Goal: Contribute content: Contribute content

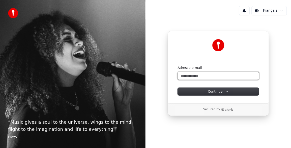
click at [212, 75] on input "Adresse e-mail" at bounding box center [218, 76] width 81 height 8
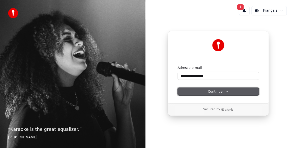
click at [217, 90] on span "Continuer" at bounding box center [218, 91] width 21 height 5
type input "**********"
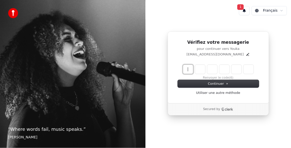
click at [190, 70] on input "Enter verification code" at bounding box center [218, 69] width 71 height 9
type input "******"
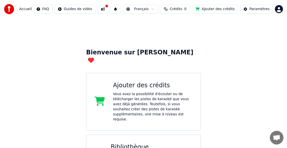
click at [266, 8] on div "Paramètres" at bounding box center [260, 9] width 20 height 5
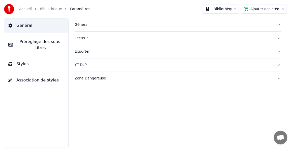
click at [21, 10] on link "Accueil" at bounding box center [25, 9] width 13 height 5
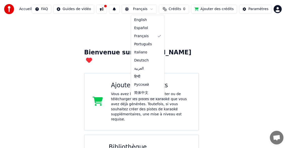
click at [158, 8] on html "Accueil FAQ Guides de vidéo Français Crédits 0 Ajouter des crédits Paramètres B…" at bounding box center [143, 114] width 287 height 228
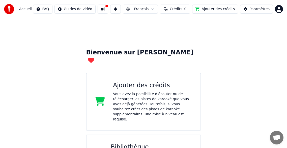
click at [158, 8] on html "Accueil FAQ Guides de vidéo Français Crédits 0 Ajouter des crédits Paramètres B…" at bounding box center [143, 114] width 287 height 228
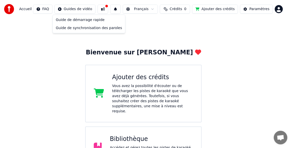
click at [93, 10] on html "Accueil FAQ Guides de vidéo Français Crédits 0 Ajouter des crédits Paramètres B…" at bounding box center [145, 110] width 291 height 220
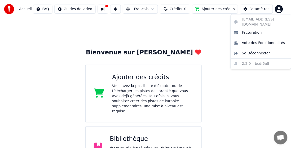
click at [278, 10] on html "Accueil FAQ Guides de vidéo Français Crédits 0 Ajouter des crédits Paramètres B…" at bounding box center [145, 110] width 291 height 220
click at [246, 89] on html "Accueil FAQ Guides de vidéo Français Crédits 0 Ajouter des crédits Paramètres B…" at bounding box center [145, 110] width 291 height 220
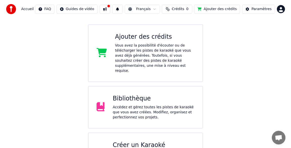
scroll to position [41, 0]
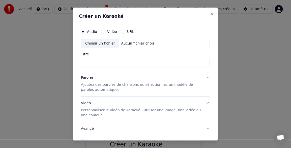
click at [91, 61] on input "Titre" at bounding box center [145, 62] width 129 height 9
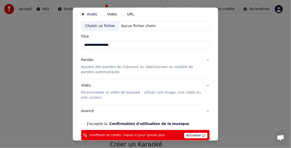
scroll to position [25, 0]
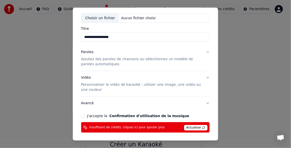
type input "**********"
click at [187, 128] on span "Actualiser" at bounding box center [196, 128] width 24 height 6
click at [187, 127] on span "Actualiser" at bounding box center [196, 128] width 24 height 6
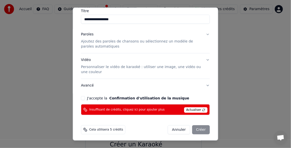
scroll to position [44, 0]
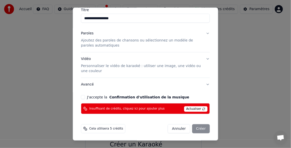
click at [198, 128] on div "Annuler Créer" at bounding box center [189, 128] width 42 height 9
click at [188, 107] on span "Actualiser" at bounding box center [196, 109] width 24 height 6
click at [83, 96] on button "J'accepte la Confirmation d'utilisation de la musique" at bounding box center [83, 97] width 4 height 4
click at [192, 108] on span "Actualiser" at bounding box center [196, 109] width 24 height 6
click at [195, 127] on div "Annuler Créer" at bounding box center [189, 128] width 42 height 9
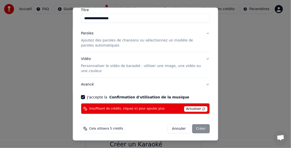
click at [185, 108] on span "Actualiser" at bounding box center [196, 109] width 24 height 6
click at [186, 107] on span "Actualiser" at bounding box center [196, 109] width 24 height 6
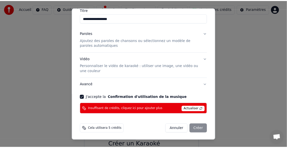
scroll to position [0, 0]
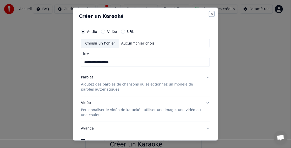
click at [210, 14] on button "Close" at bounding box center [212, 14] width 4 height 4
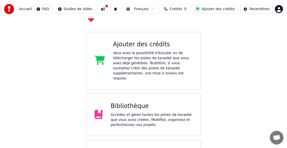
click at [214, 8] on button "Ajouter des crédits" at bounding box center [215, 9] width 46 height 9
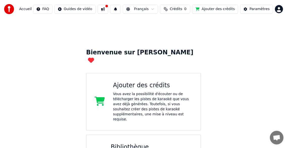
click at [220, 8] on button "Ajouter des crédits" at bounding box center [215, 9] width 46 height 9
click at [211, 8] on button "Ajouter des crédits" at bounding box center [215, 9] width 46 height 9
click at [182, 8] on span "Crédits" at bounding box center [176, 9] width 12 height 5
click at [187, 38] on button "Actualiser" at bounding box center [181, 37] width 30 height 9
click at [212, 9] on button "Ajouter des crédits" at bounding box center [215, 9] width 46 height 9
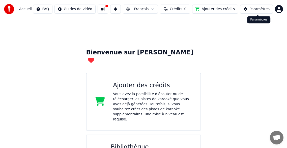
click at [263, 9] on div "Paramètres" at bounding box center [260, 9] width 20 height 5
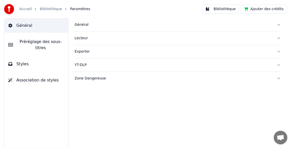
click at [72, 9] on span "Paramètres" at bounding box center [80, 9] width 20 height 5
click at [55, 9] on link "Bibliothèque" at bounding box center [51, 9] width 22 height 5
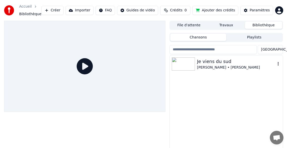
click at [207, 62] on div "Je viens du sud" at bounding box center [236, 61] width 79 height 7
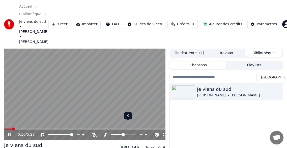
click at [105, 132] on icon at bounding box center [105, 134] width 3 height 4
click at [94, 132] on icon at bounding box center [94, 134] width 5 height 4
click at [80, 132] on icon at bounding box center [80, 134] width 5 height 5
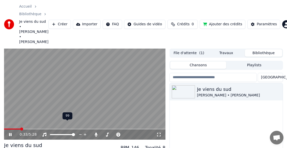
click at [80, 132] on icon at bounding box center [80, 134] width 5 height 5
click at [152, 134] on icon at bounding box center [152, 134] width 3 height 1
click at [151, 132] on icon at bounding box center [152, 134] width 5 height 5
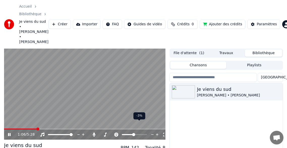
click at [151, 132] on icon at bounding box center [152, 134] width 5 height 5
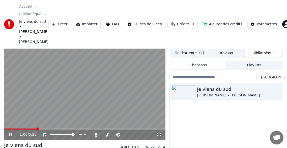
click at [142, 93] on video at bounding box center [85, 93] width 162 height 91
click at [5, 127] on span at bounding box center [6, 128] width 3 height 3
click at [8, 132] on icon at bounding box center [14, 134] width 12 height 4
click at [11, 133] on icon at bounding box center [10, 134] width 3 height 3
click at [95, 20] on button "Importer" at bounding box center [87, 24] width 28 height 9
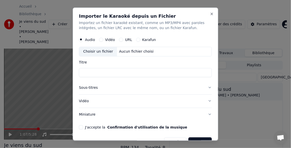
click at [85, 71] on input "Titre" at bounding box center [145, 72] width 133 height 9
type input "*"
click at [81, 127] on button "J'accepte la Confirmation d'utilisation de la musique" at bounding box center [81, 127] width 4 height 4
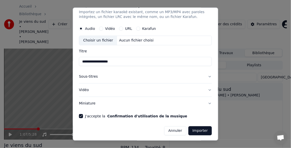
scroll to position [11, 0]
click at [195, 129] on button "Importer" at bounding box center [200, 130] width 23 height 9
click at [194, 129] on button "Importer" at bounding box center [200, 130] width 23 height 9
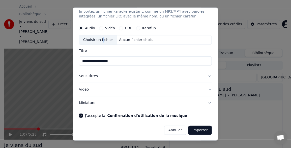
click at [101, 40] on div "Choisir un fichier" at bounding box center [99, 39] width 38 height 9
type input "**********"
click at [199, 129] on button "Importer" at bounding box center [200, 130] width 23 height 9
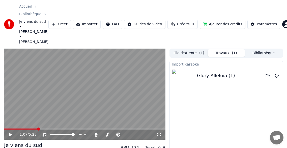
click at [93, 20] on button "Importer" at bounding box center [87, 24] width 28 height 9
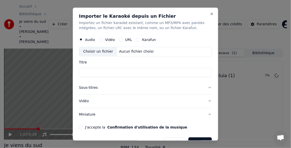
click at [87, 72] on input "Titre" at bounding box center [145, 72] width 133 height 9
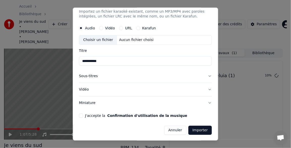
type input "**********"
click at [102, 28] on button "Vidéo" at bounding box center [101, 28] width 4 height 4
click at [98, 40] on div "Choisir un fichier" at bounding box center [99, 39] width 38 height 9
click at [134, 39] on div "Aucun fichier choisi" at bounding box center [136, 39] width 39 height 5
click at [207, 90] on button "Vidéo" at bounding box center [145, 89] width 133 height 13
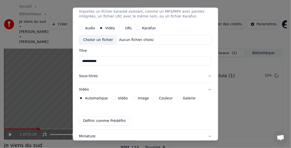
click at [207, 89] on button "Vidéo" at bounding box center [145, 89] width 133 height 13
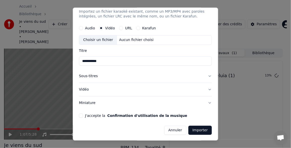
click at [101, 27] on circle "button" at bounding box center [102, 28] width 2 height 2
click at [142, 27] on label "Karafun" at bounding box center [149, 28] width 14 height 4
click at [140, 27] on button "Karafun" at bounding box center [138, 28] width 4 height 4
click at [169, 130] on button "Annuler" at bounding box center [175, 130] width 22 height 9
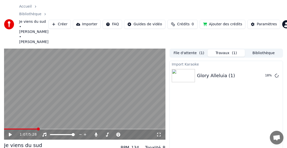
click at [143, 20] on html "Accueil Bibliothèque Je viens du sud • Michel Sardou • Chimène Badi Créer Impor…" at bounding box center [143, 74] width 287 height 148
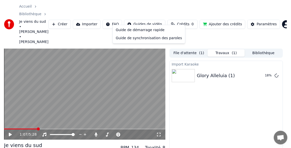
click at [147, 19] on html "Accueil Bibliothèque Je viens du sud • Michel Sardou • Chimène Badi Créer Impor…" at bounding box center [145, 74] width 291 height 148
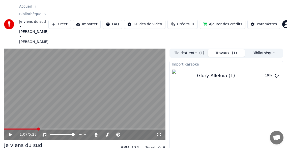
click at [248, 128] on html "Accueil Bibliothèque Je viens du sud • Michel Sardou • Chimène Badi Créer Impor…" at bounding box center [143, 74] width 287 height 148
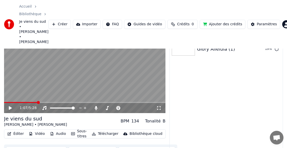
scroll to position [28, 0]
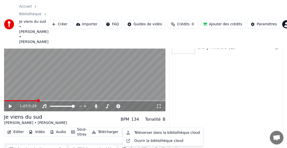
click at [151, 129] on div "Bibliothèque cloud" at bounding box center [146, 131] width 33 height 5
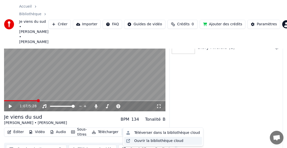
click at [152, 141] on div "Ouvrir la bibliothèque cloud" at bounding box center [158, 140] width 49 height 5
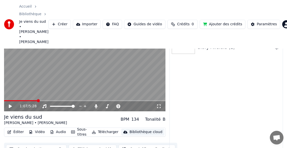
scroll to position [0, 0]
